Goal: Information Seeking & Learning: Learn about a topic

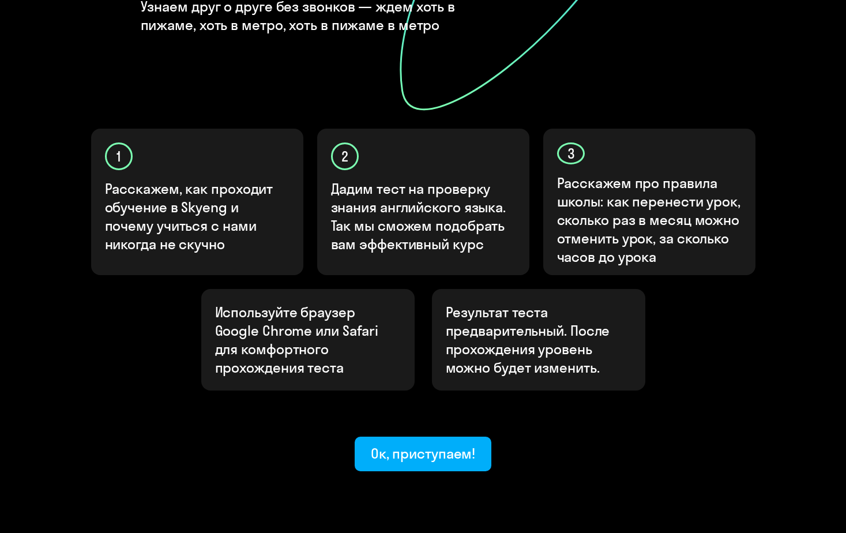
scroll to position [300, 0]
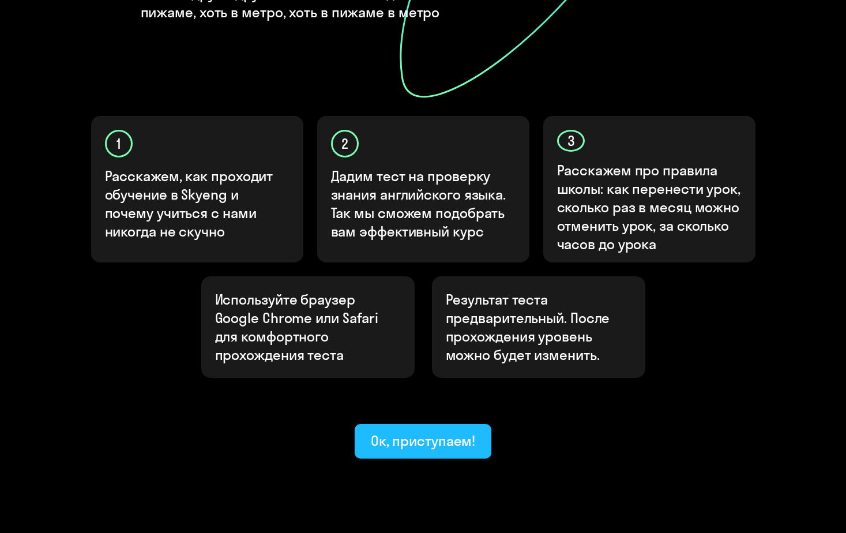
click at [450, 431] on div "Ок, приступаем!" at bounding box center [423, 440] width 105 height 18
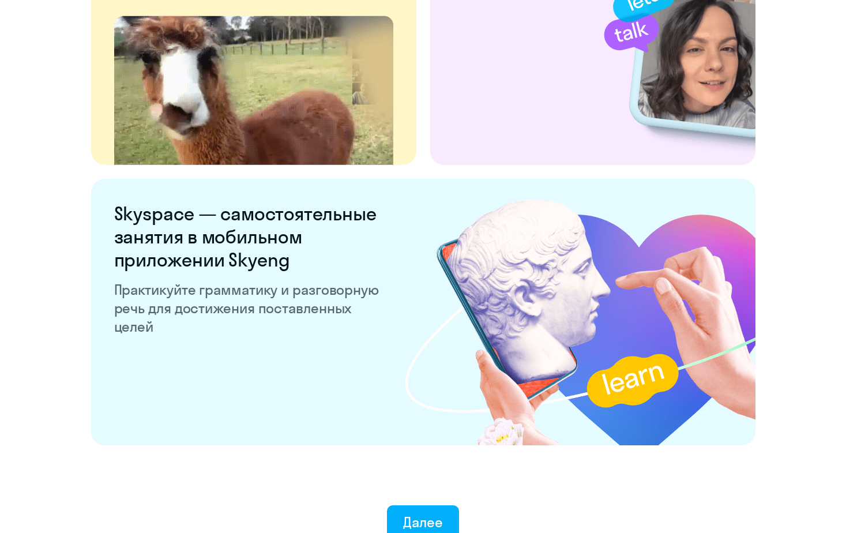
scroll to position [2140, 0]
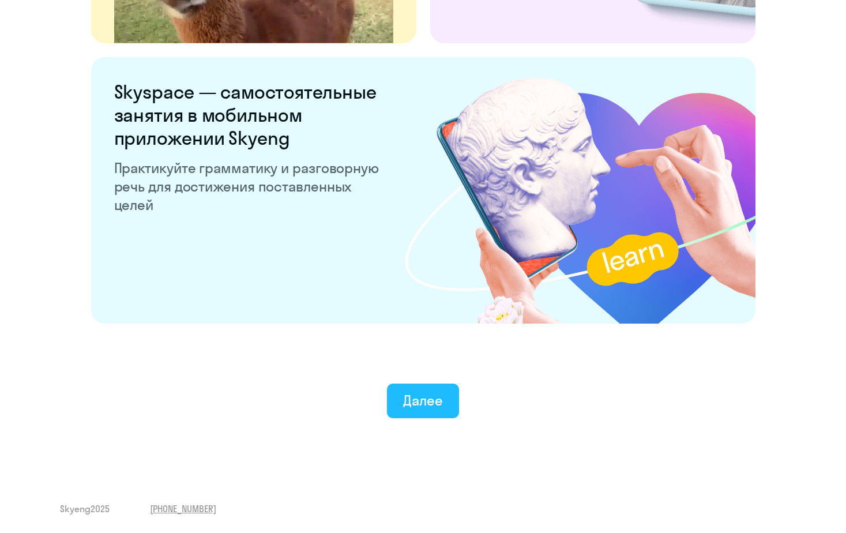
click at [445, 403] on button "Далее" at bounding box center [423, 401] width 72 height 35
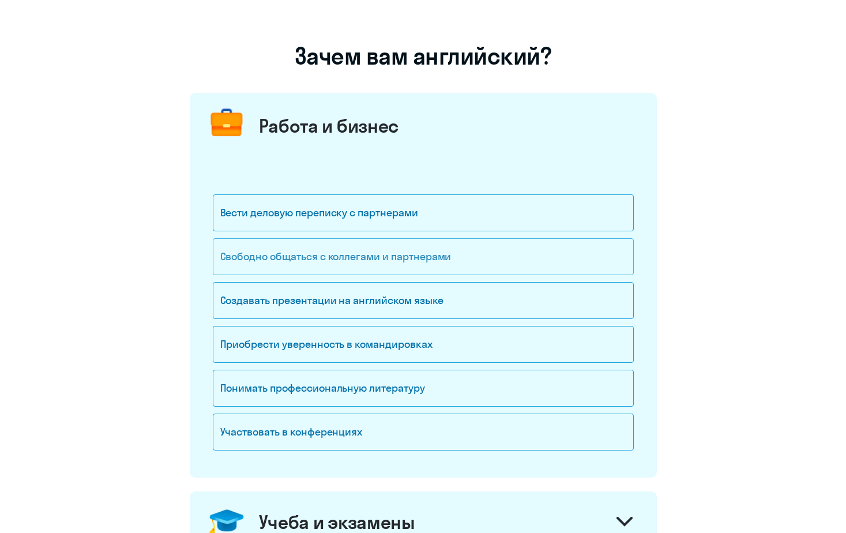
scroll to position [58, 0]
click at [363, 218] on div "Вести деловую переписку с партнерами" at bounding box center [423, 212] width 421 height 37
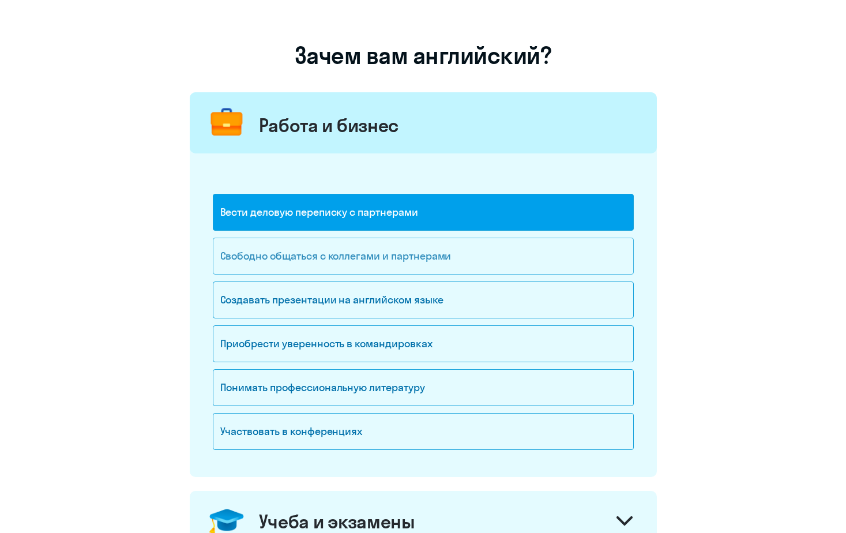
click at [374, 262] on div "Свободно общаться с коллегами и партнерами" at bounding box center [423, 256] width 421 height 37
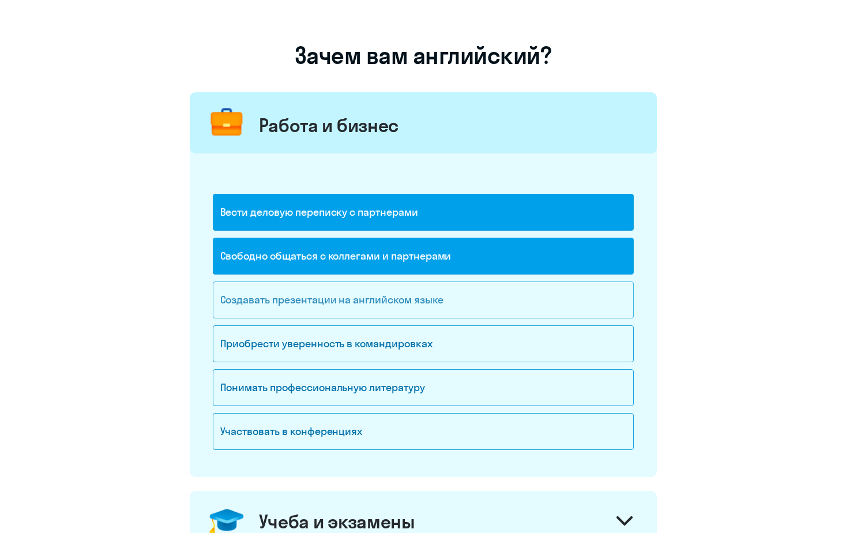
click at [332, 307] on div "Создавать презентации на английском языке" at bounding box center [423, 299] width 421 height 37
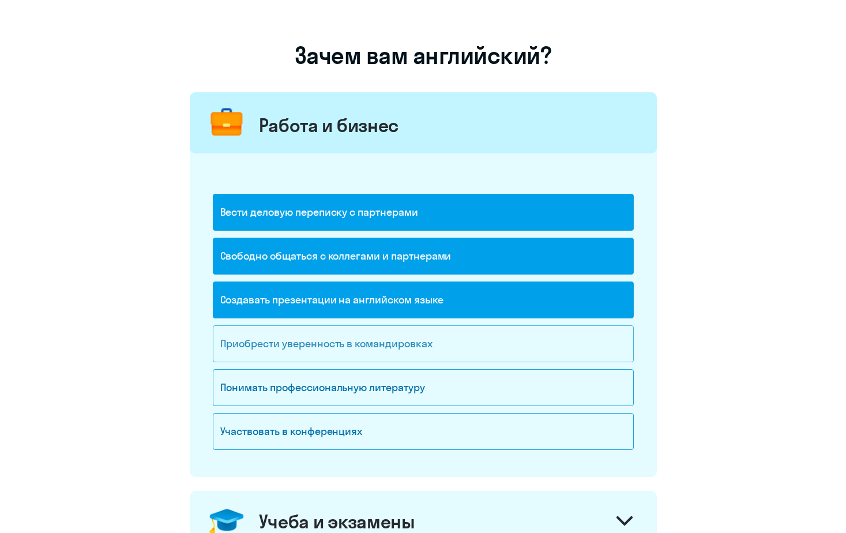
click at [339, 347] on div "Приобрести уверенность в командировках" at bounding box center [423, 343] width 421 height 37
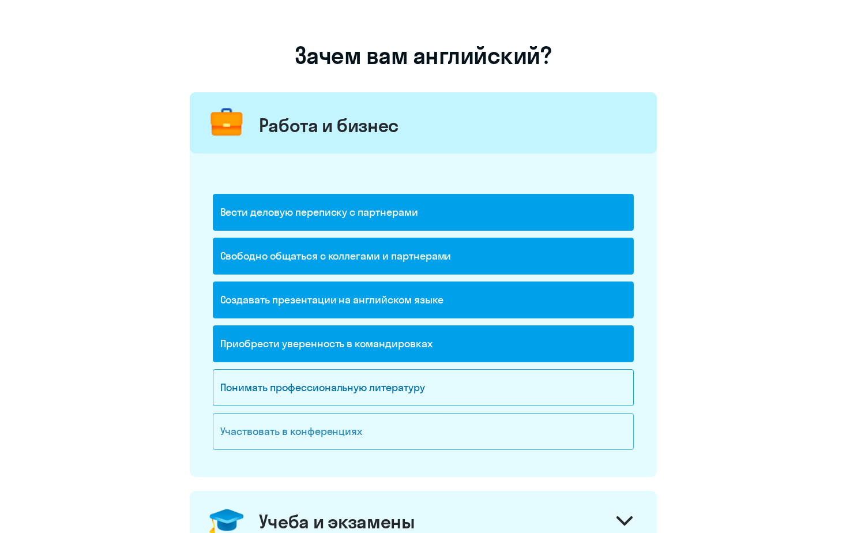
click at [336, 439] on div "Участвовать в конференциях" at bounding box center [423, 431] width 421 height 37
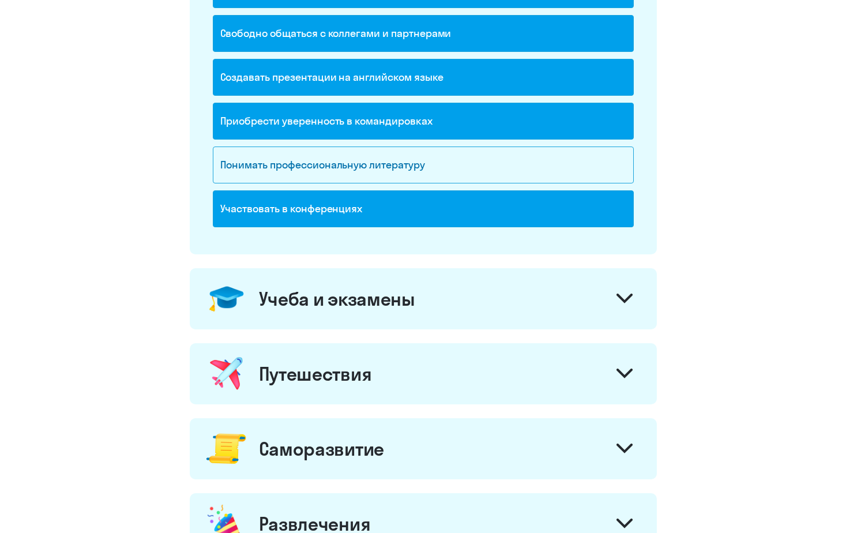
scroll to position [288, 0]
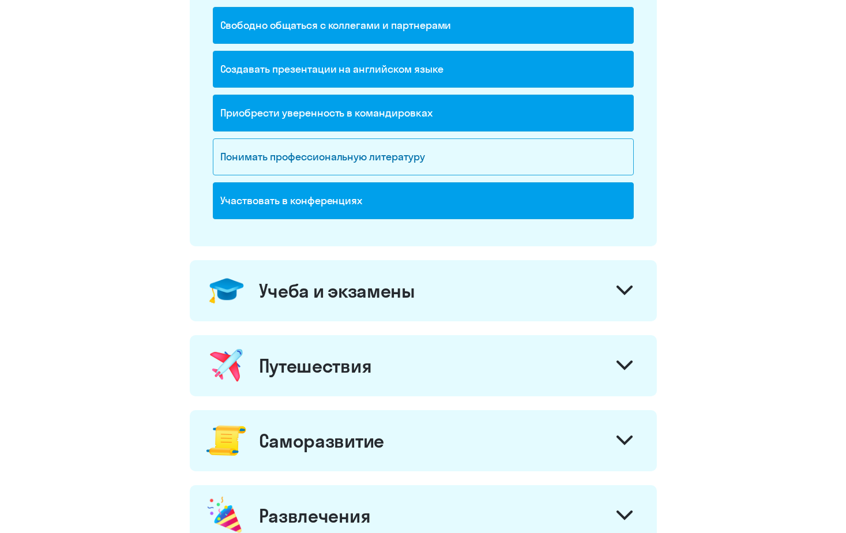
click at [344, 291] on div "Учеба и экзамены" at bounding box center [337, 290] width 156 height 23
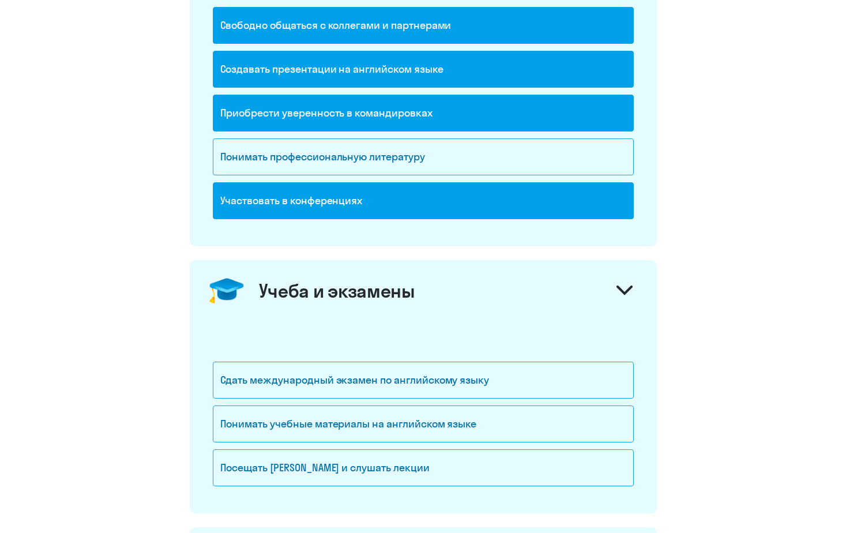
click at [344, 291] on div "Учеба и экзамены" at bounding box center [337, 290] width 156 height 23
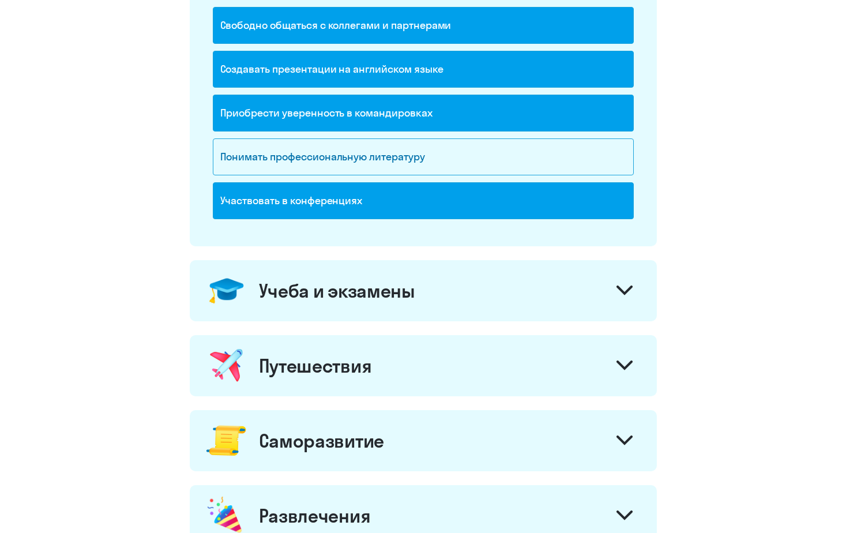
click at [344, 291] on div "Учеба и экзамены" at bounding box center [337, 290] width 156 height 23
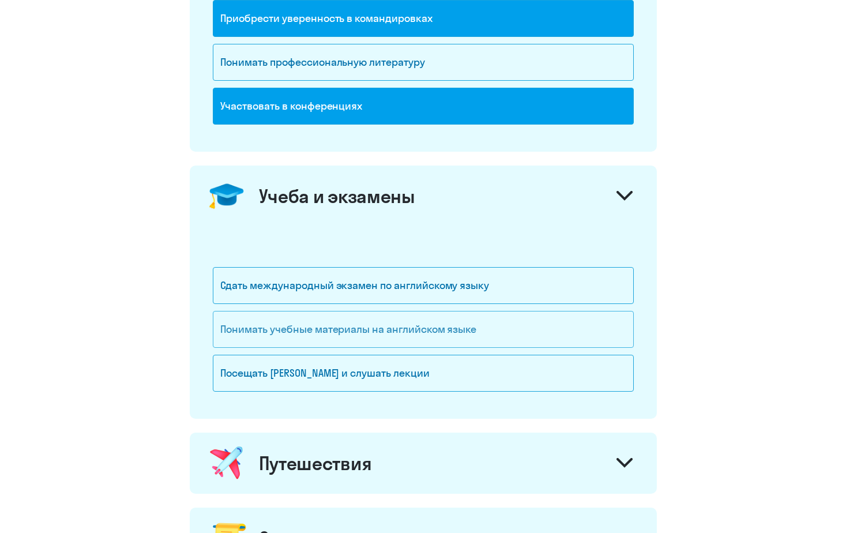
scroll to position [404, 0]
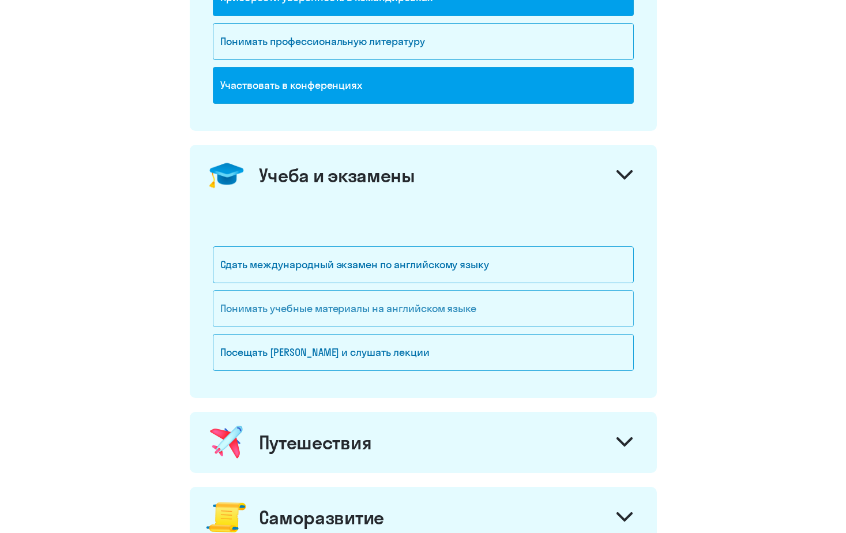
click at [370, 305] on div "Понимать учебные материалы на английском языке" at bounding box center [423, 308] width 421 height 37
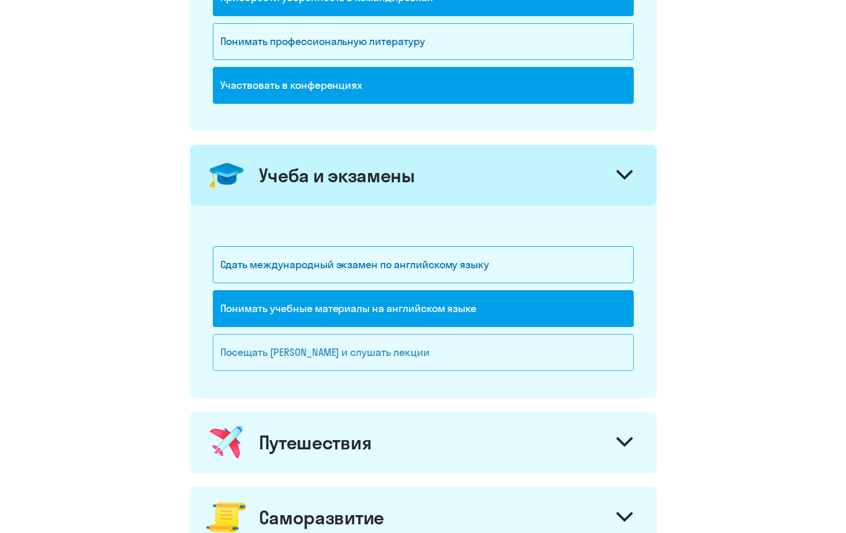
click at [373, 357] on div "Посещать [PERSON_NAME] и слушать лекции" at bounding box center [423, 352] width 421 height 37
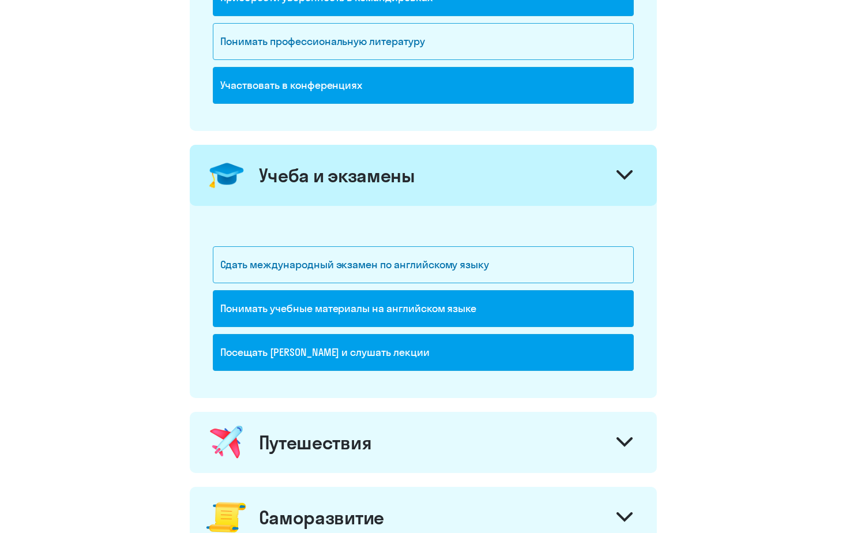
click at [373, 357] on div "Посещать [PERSON_NAME] и слушать лекции" at bounding box center [423, 352] width 421 height 37
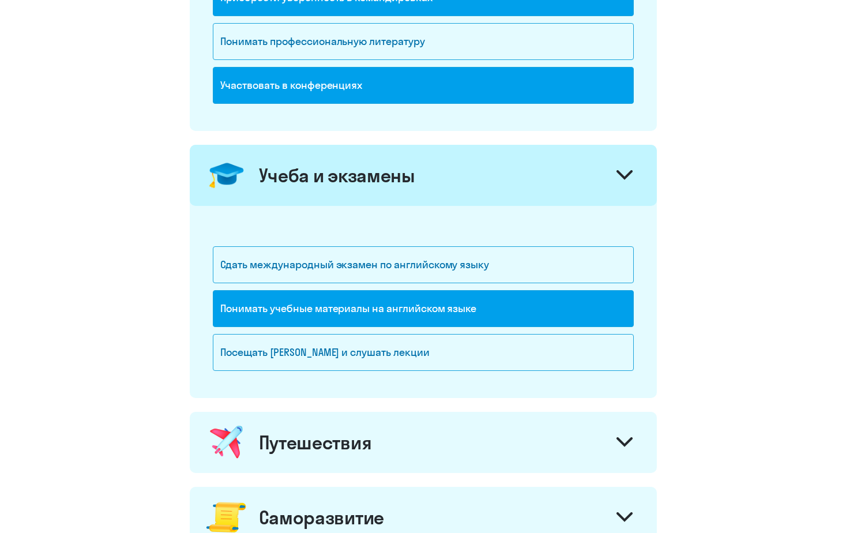
click at [355, 436] on div "Путешествия" at bounding box center [315, 442] width 113 height 23
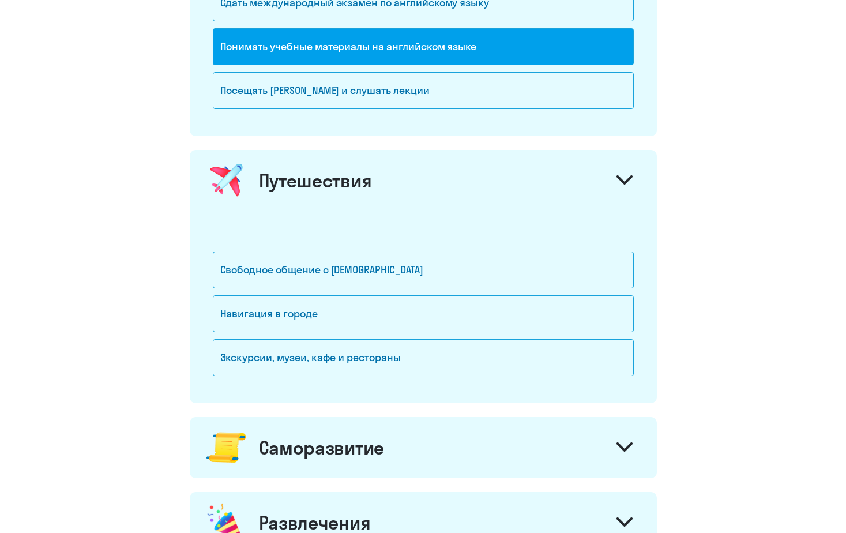
scroll to position [692, 0]
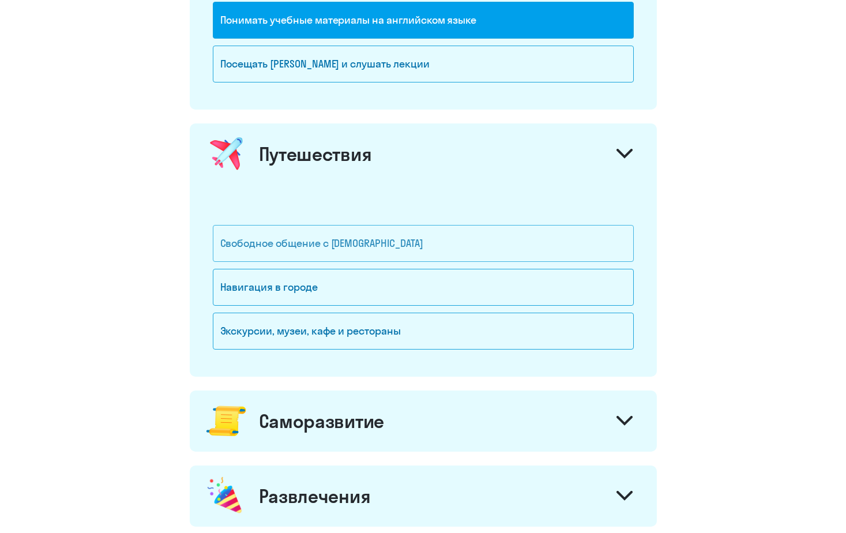
click at [358, 242] on div "Свободное общение с [DEMOGRAPHIC_DATA]" at bounding box center [423, 243] width 421 height 37
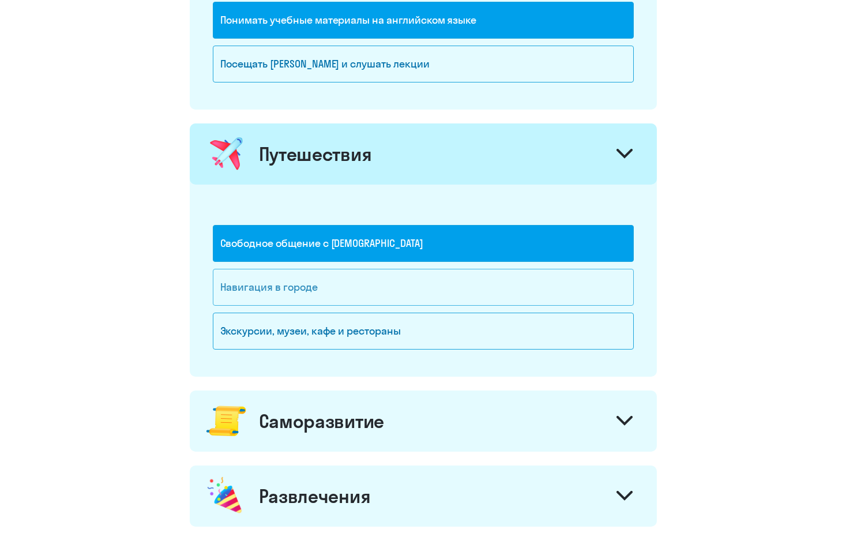
click at [352, 291] on div "Навигация в городе" at bounding box center [423, 287] width 421 height 37
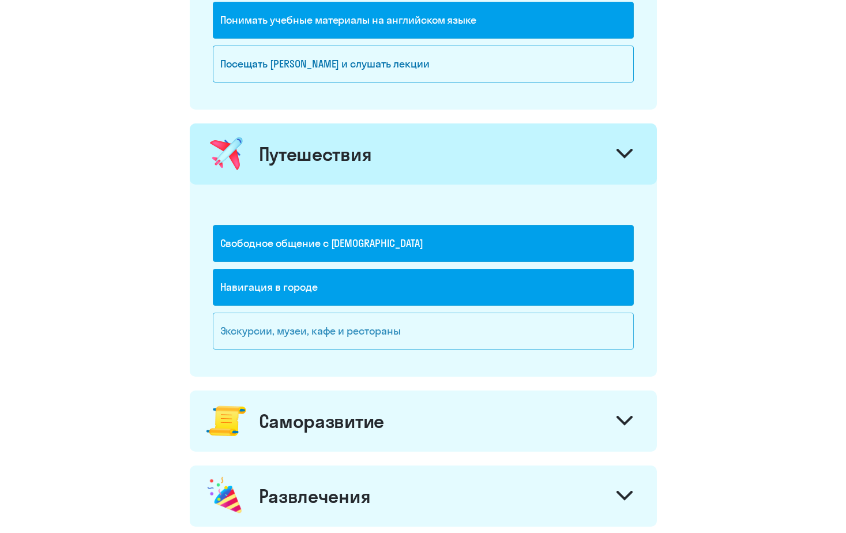
click at [374, 333] on div "Экскурсии, музеи, кафе и рестораны" at bounding box center [423, 331] width 421 height 37
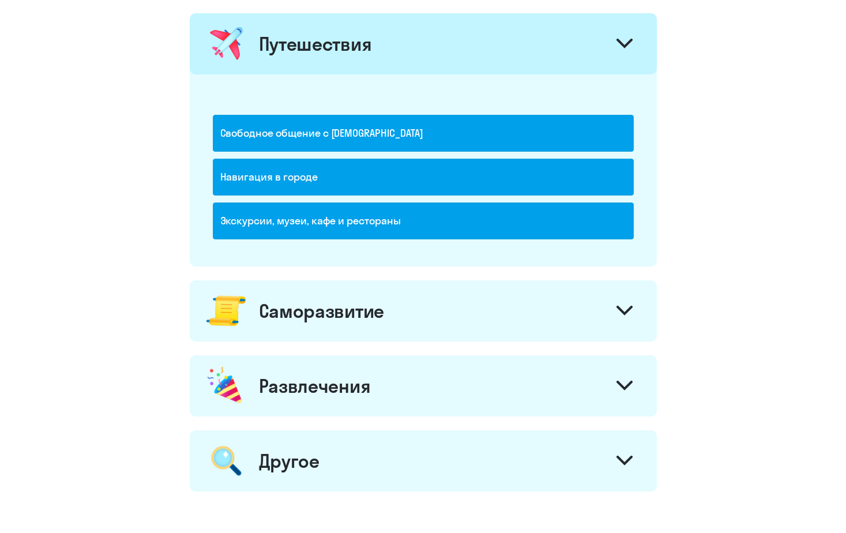
scroll to position [807, 0]
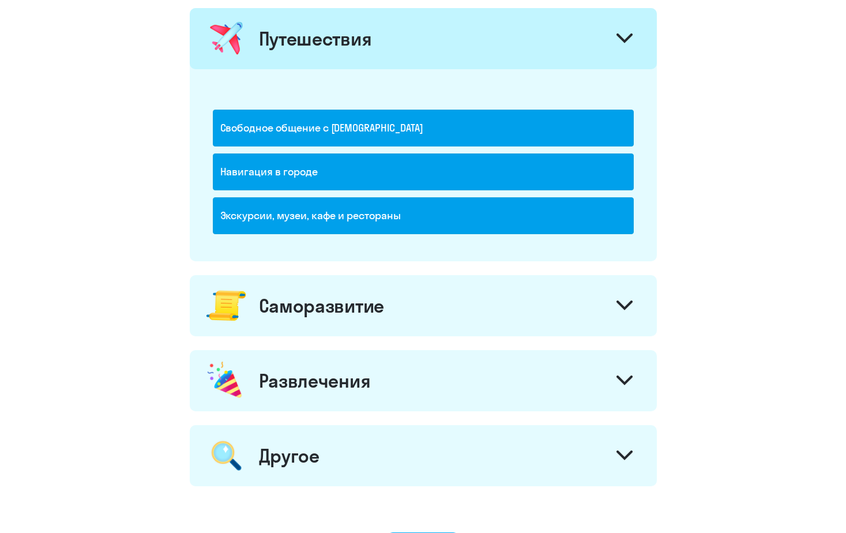
click at [367, 211] on div "Экскурсии, музеи, кафе и рестораны" at bounding box center [423, 215] width 421 height 37
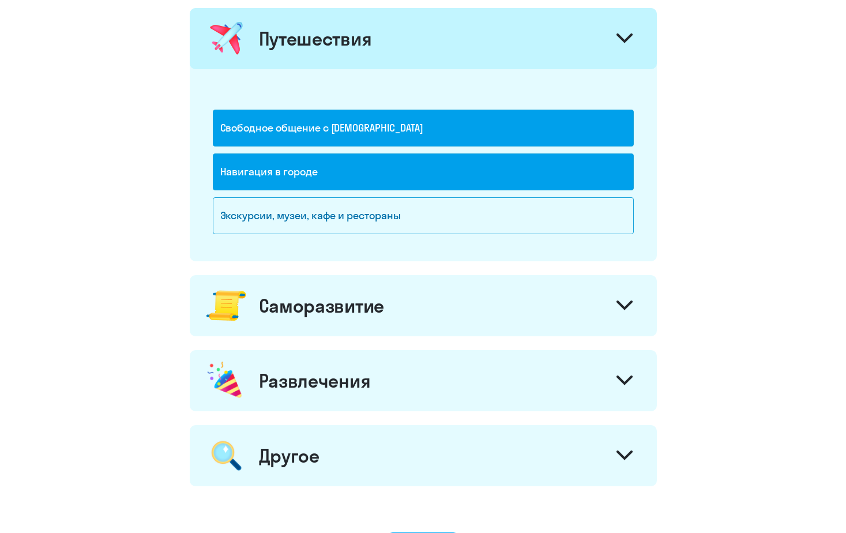
click at [345, 309] on div "Саморазвитие" at bounding box center [321, 305] width 125 height 23
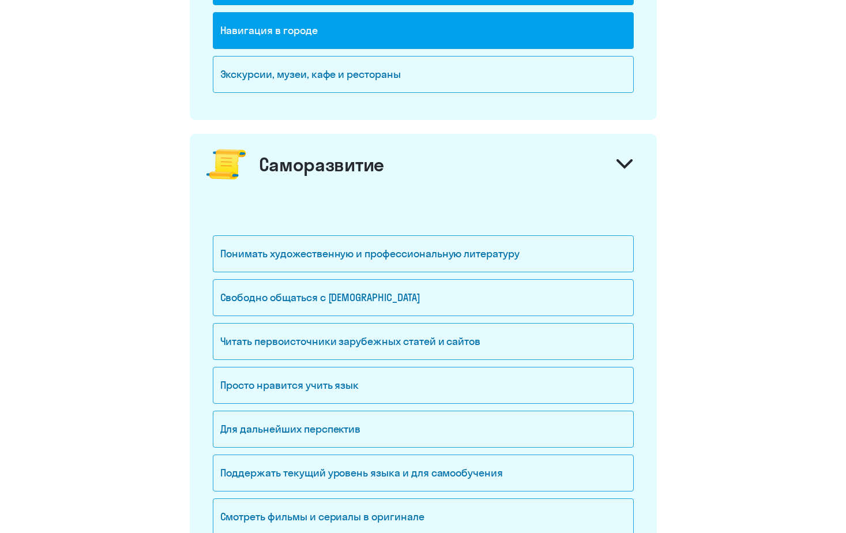
scroll to position [981, 0]
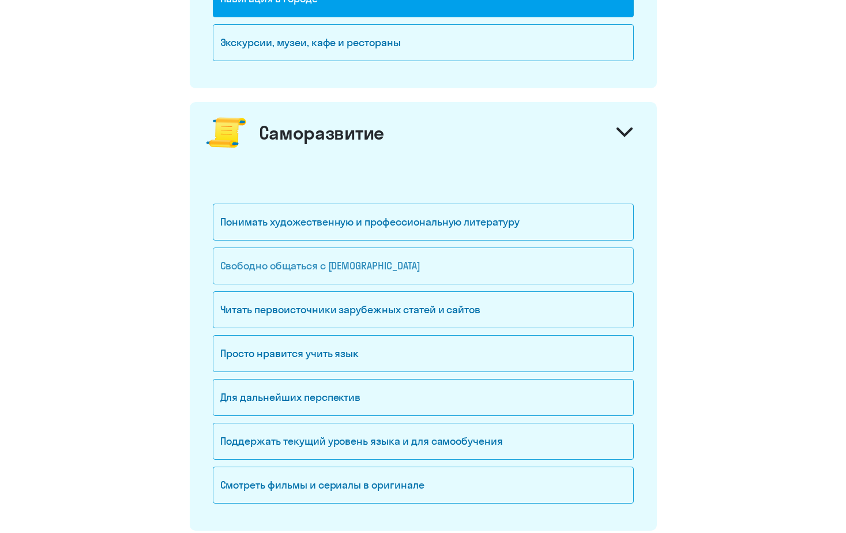
click at [374, 262] on div "Свободно общаться с [DEMOGRAPHIC_DATA]" at bounding box center [423, 265] width 421 height 37
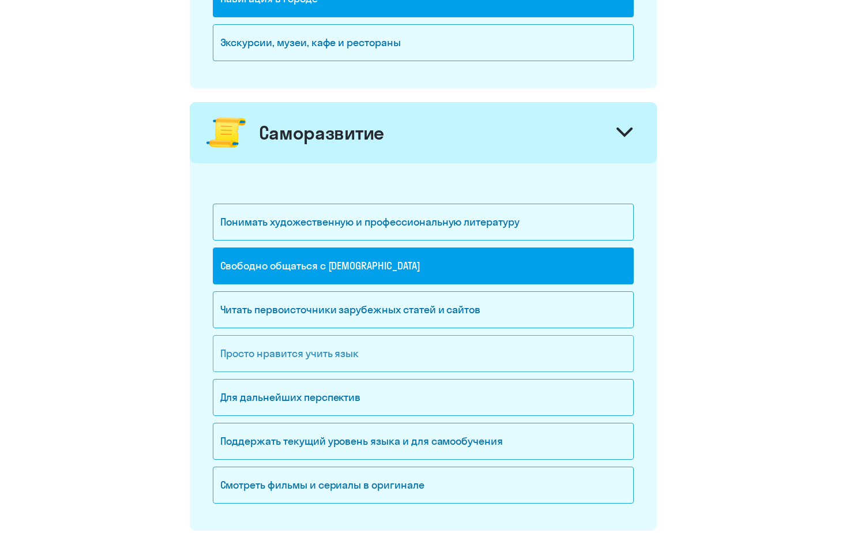
click at [339, 355] on div "Просто нравится учить язык" at bounding box center [423, 353] width 421 height 37
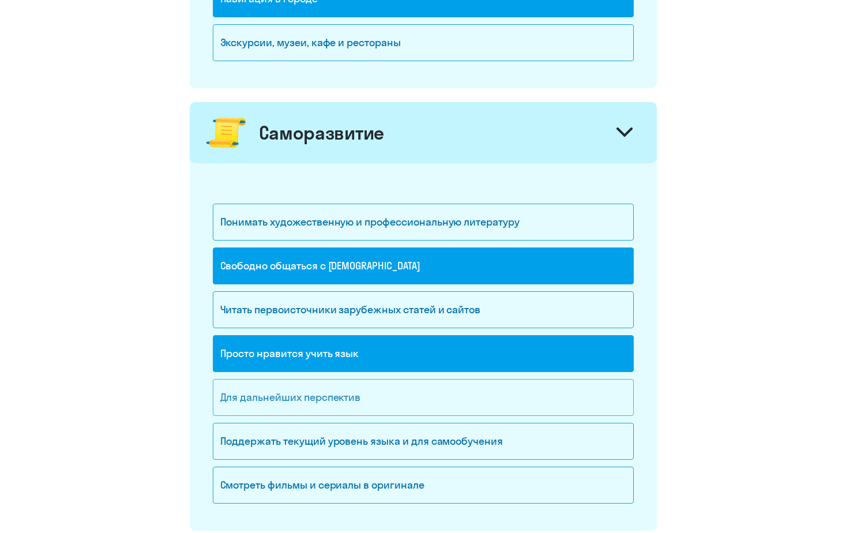
click at [332, 405] on div "Для дальнейших перспектив" at bounding box center [423, 397] width 421 height 37
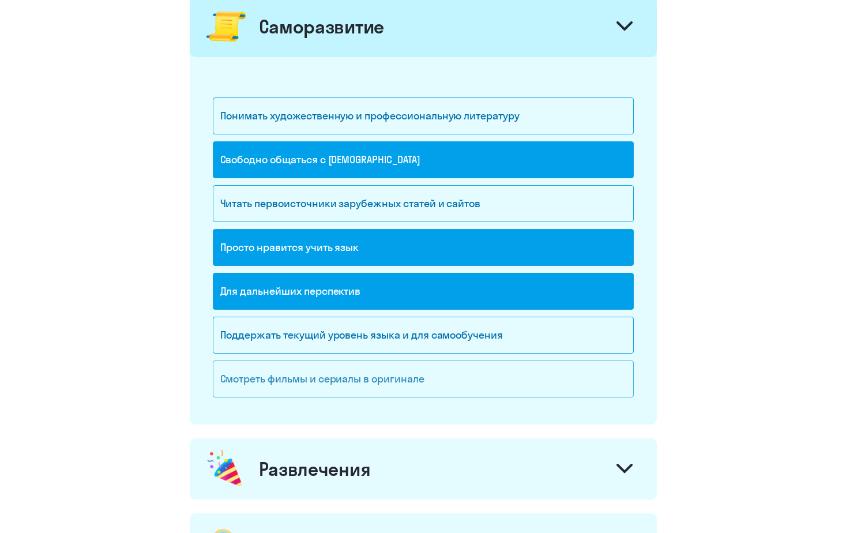
scroll to position [1096, 0]
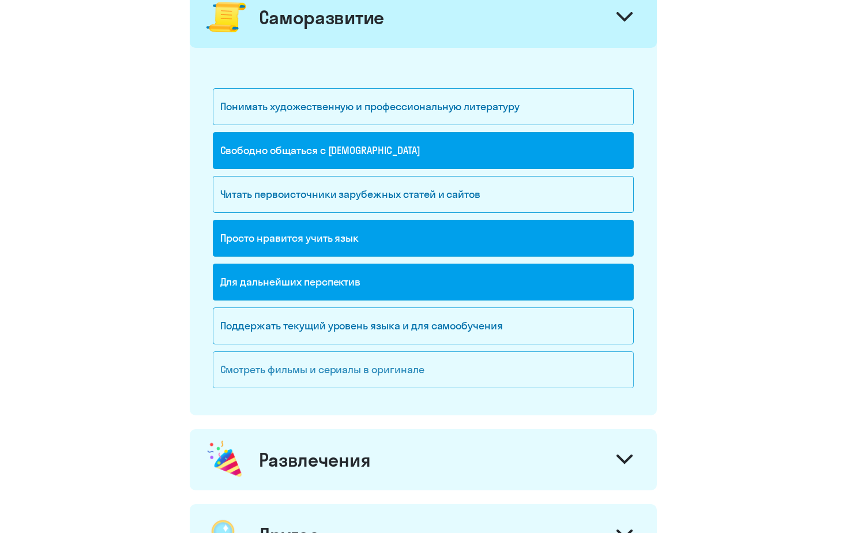
click at [343, 375] on div "Смотреть фильмы и сериалы в оригинале" at bounding box center [423, 369] width 421 height 37
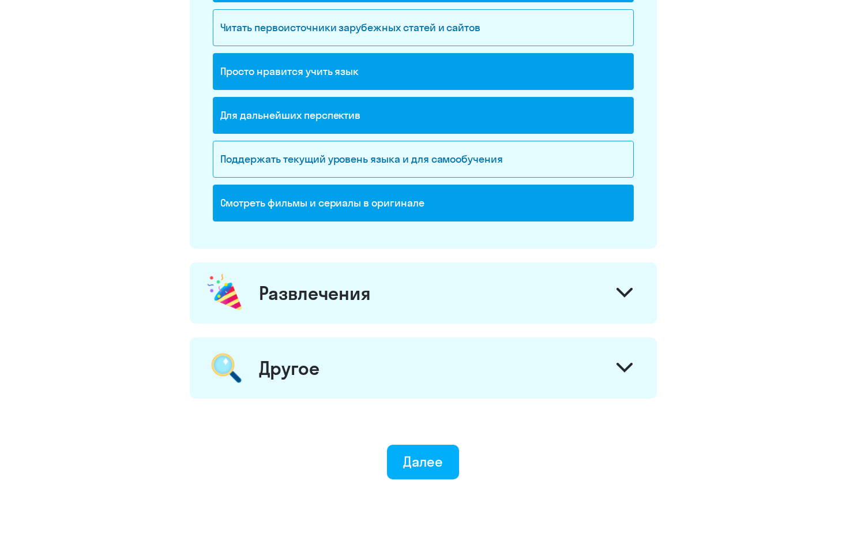
scroll to position [1269, 0]
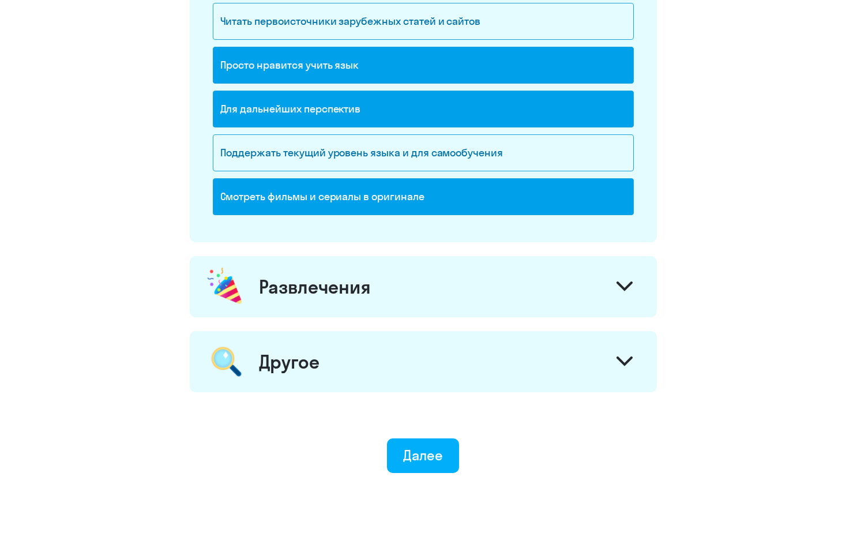
click at [351, 305] on div "Развлечения" at bounding box center [423, 286] width 467 height 61
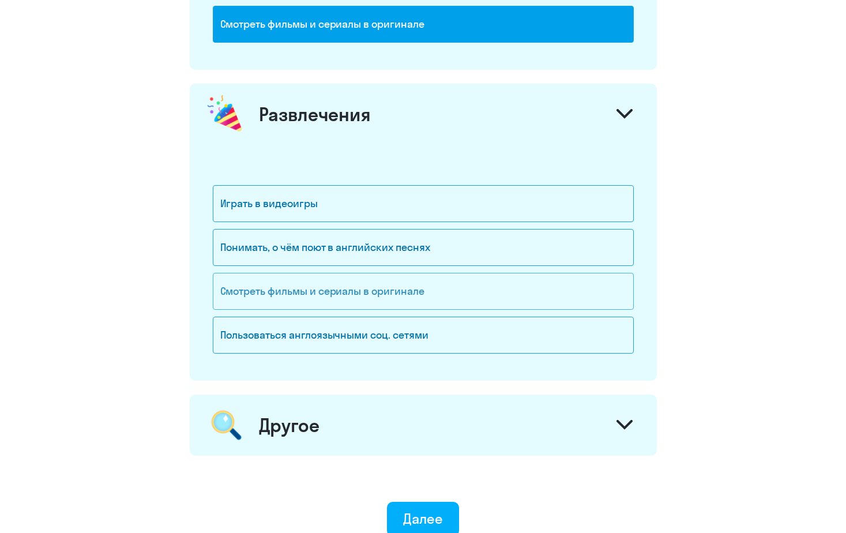
scroll to position [1442, 0]
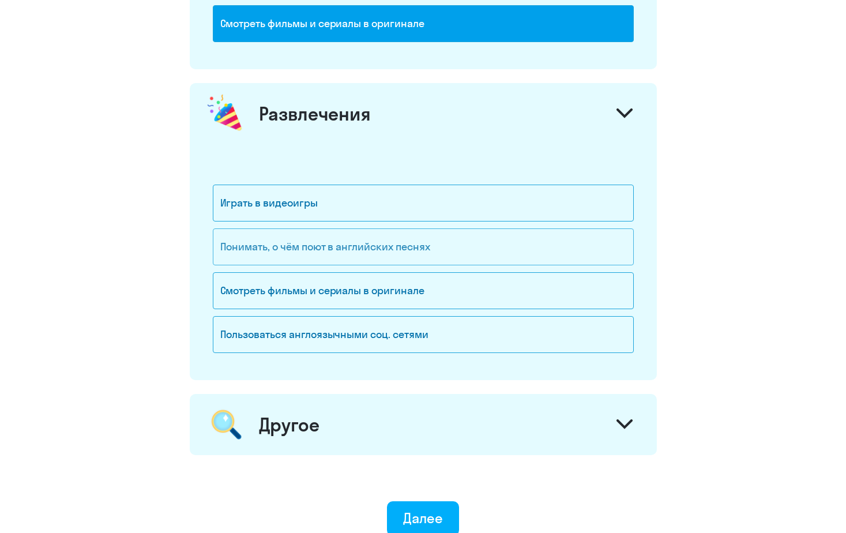
click at [333, 249] on div "Понимать, о чём поют в английских песнях" at bounding box center [423, 246] width 421 height 37
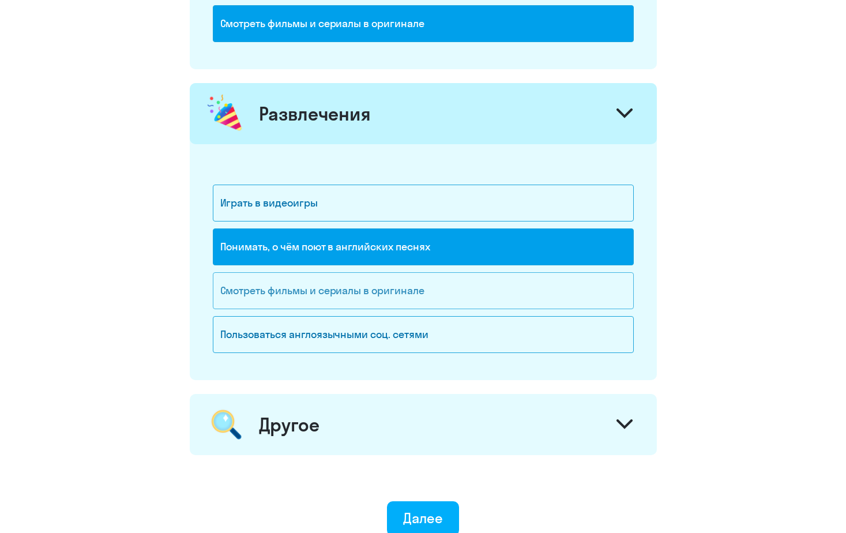
click at [333, 296] on div "Смотреть фильмы и сериалы в оригинале" at bounding box center [423, 290] width 421 height 37
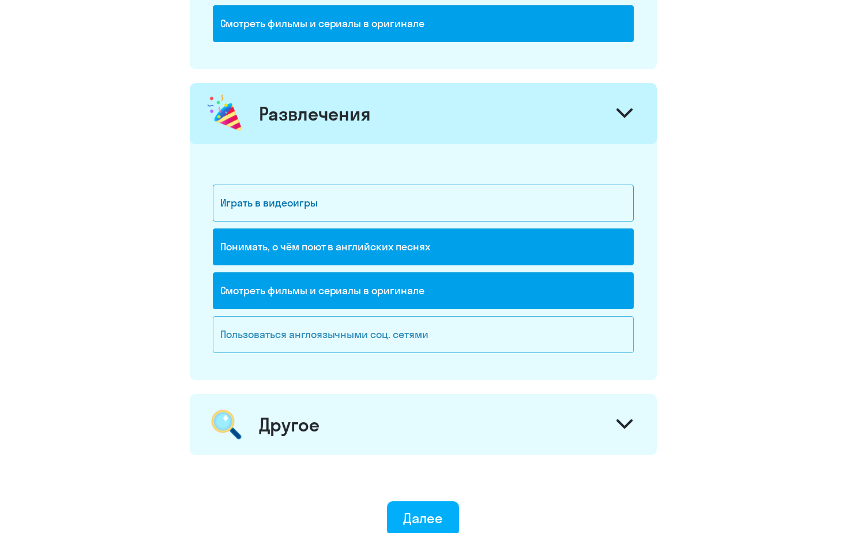
click at [335, 327] on div "Пользоваться англоязычными соц. сетями" at bounding box center [423, 334] width 421 height 37
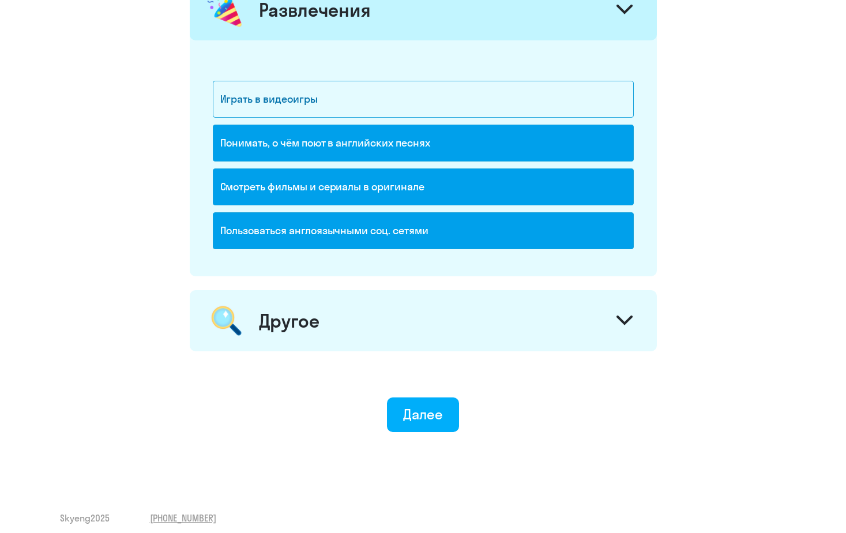
scroll to position [1555, 0]
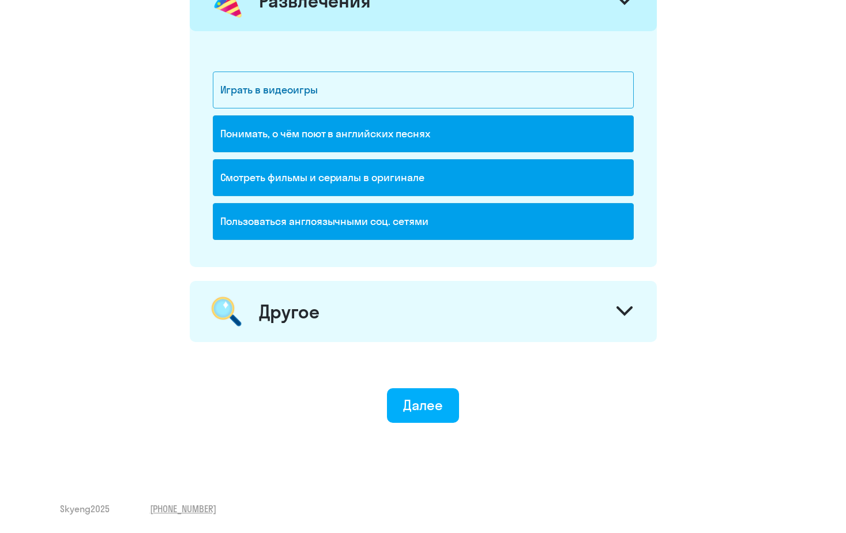
click at [319, 320] on div "Другое" at bounding box center [423, 311] width 467 height 61
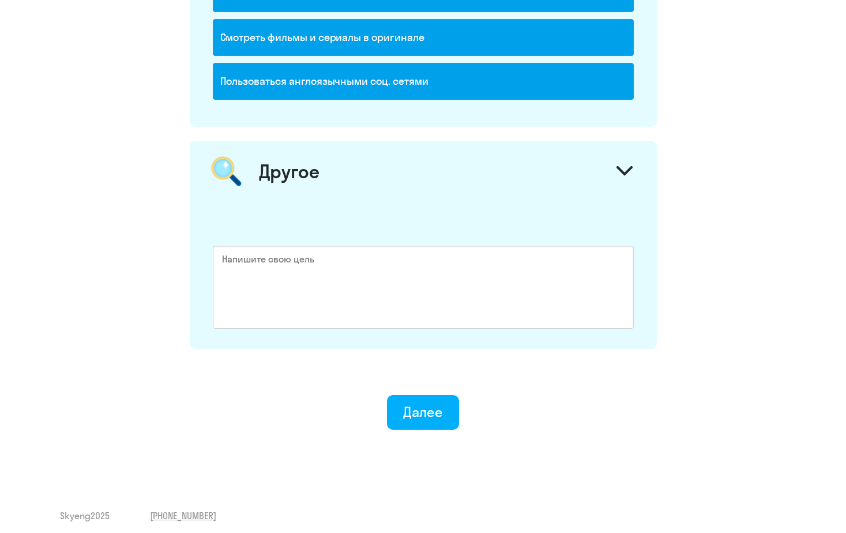
scroll to position [1702, 0]
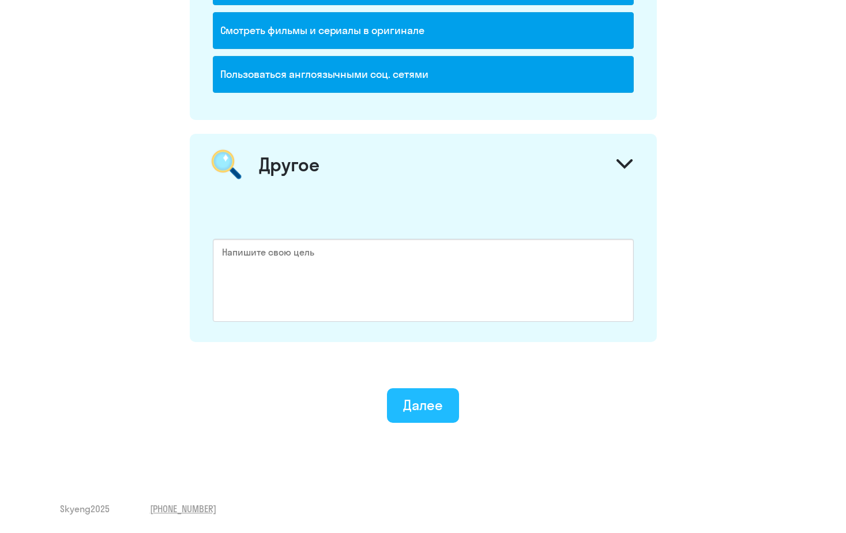
click at [423, 402] on div "Далее" at bounding box center [423, 405] width 40 height 18
